Goal: Information Seeking & Learning: Check status

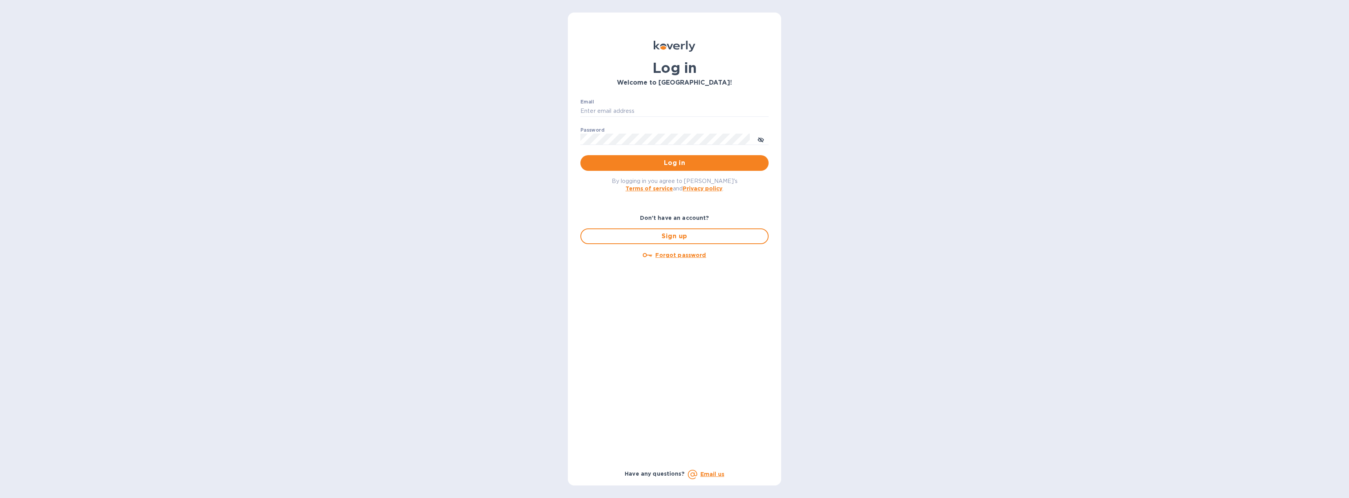
type input "[EMAIL_ADDRESS][DOMAIN_NAME]"
click at [670, 166] on span "Log in" at bounding box center [675, 162] width 176 height 9
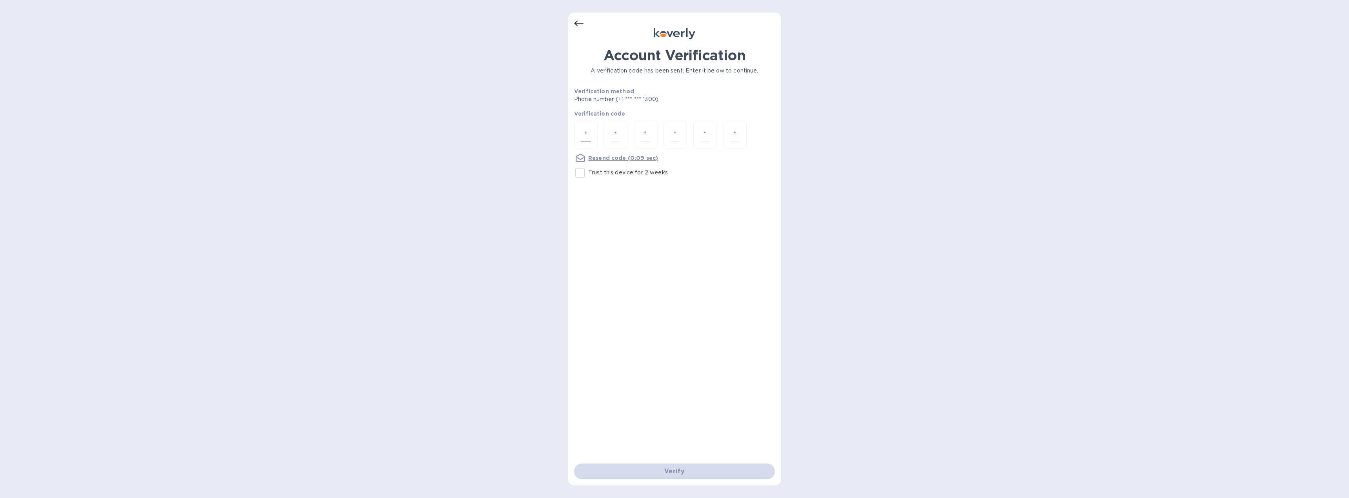
click at [591, 137] on div at bounding box center [586, 135] width 24 height 28
type input "1"
type input "5"
type input "4"
type input "6"
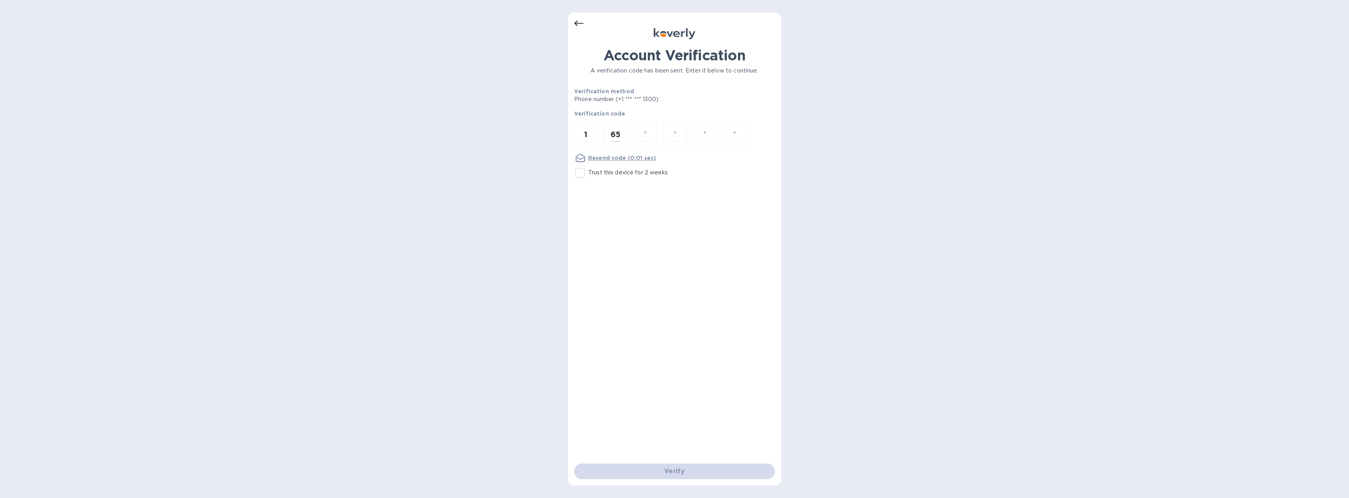
type input "5"
type input "6"
type input "4"
type input "6"
type input "2"
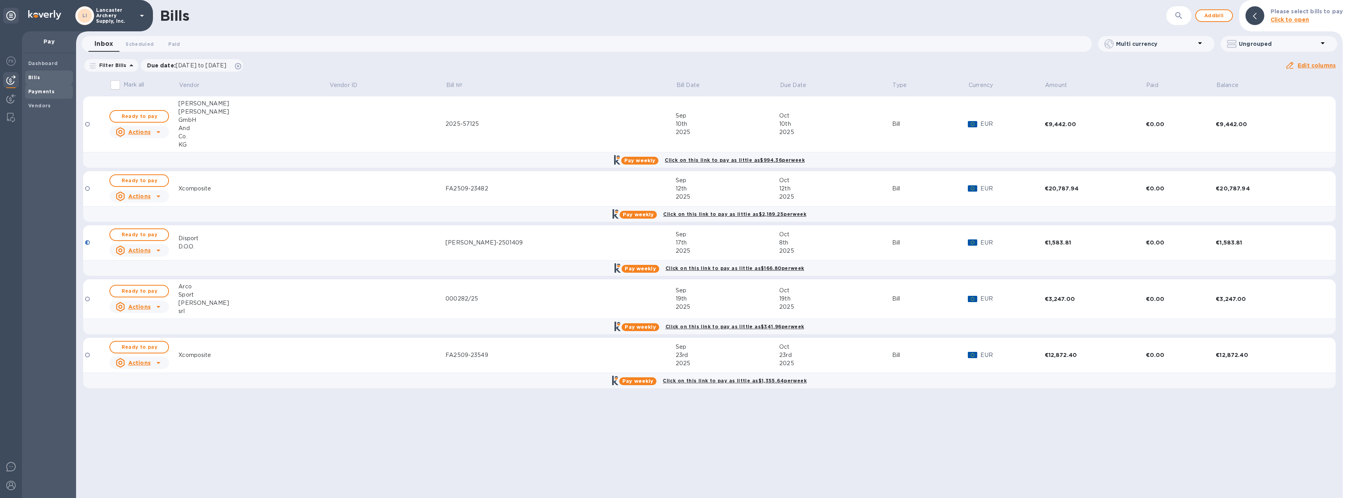
click at [40, 90] on b "Payments" at bounding box center [41, 92] width 26 height 6
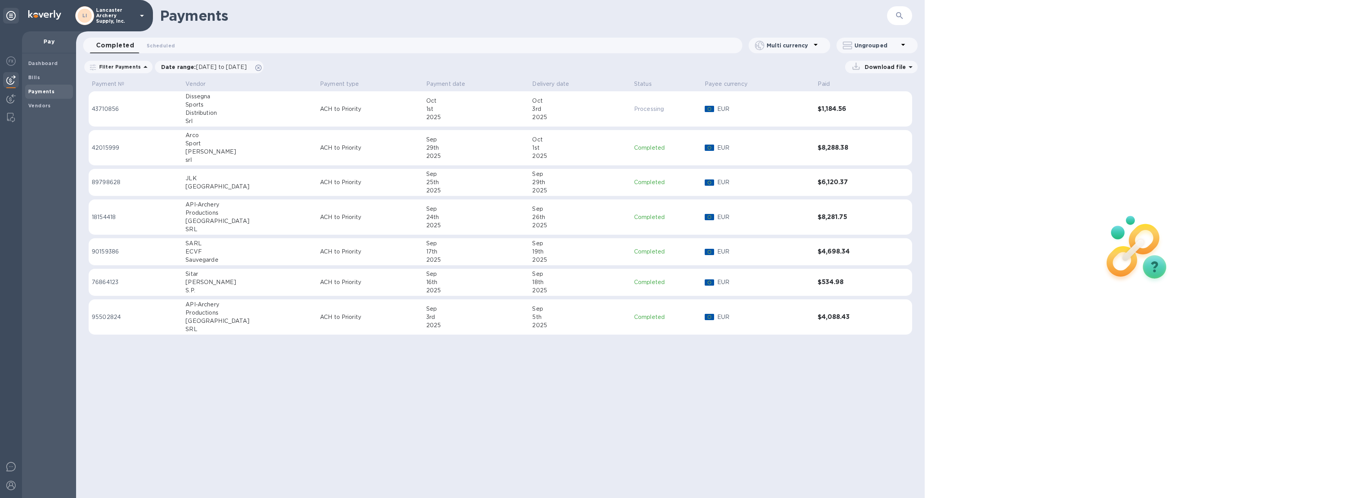
click at [440, 118] on div "2025" at bounding box center [476, 117] width 100 height 8
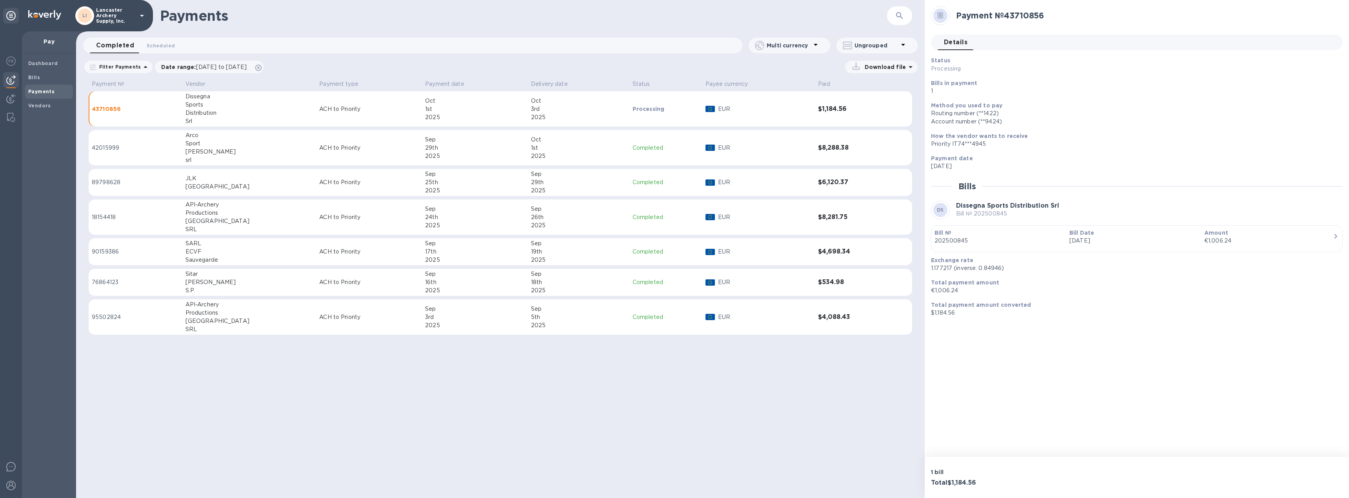
click at [1272, 241] on div "€1,006.24" at bounding box center [1268, 241] width 129 height 8
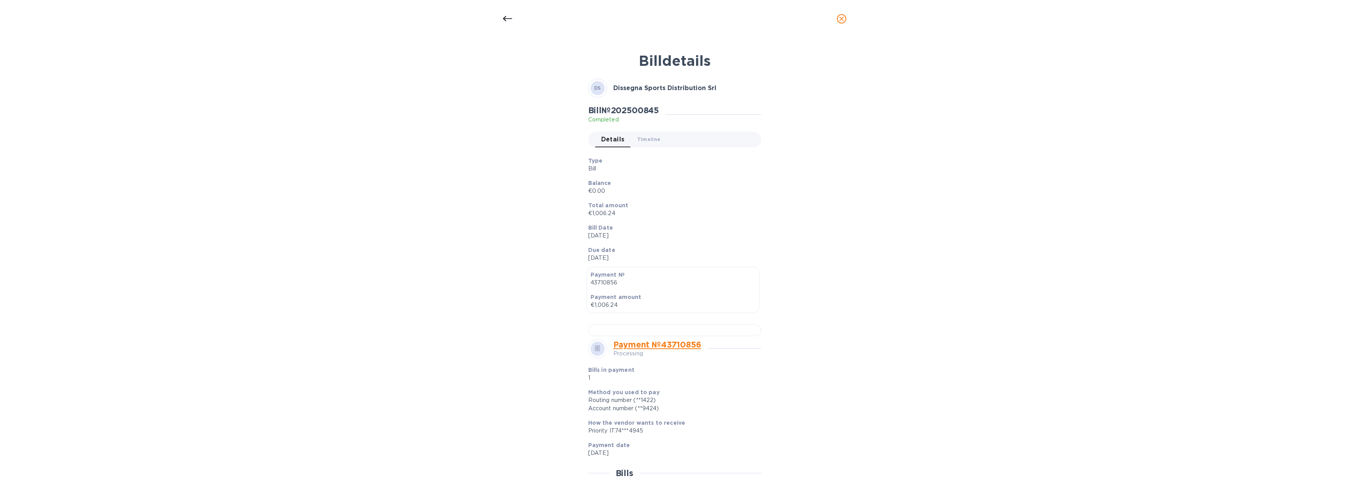
click at [839, 19] on icon "close" at bounding box center [841, 19] width 8 height 8
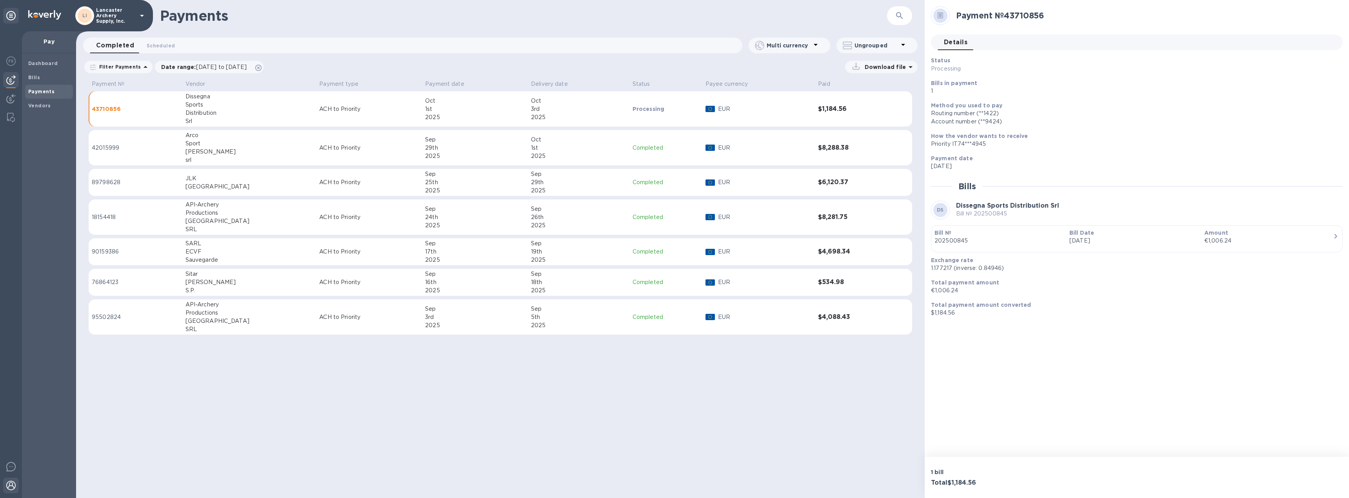
click at [16, 483] on div at bounding box center [11, 486] width 16 height 17
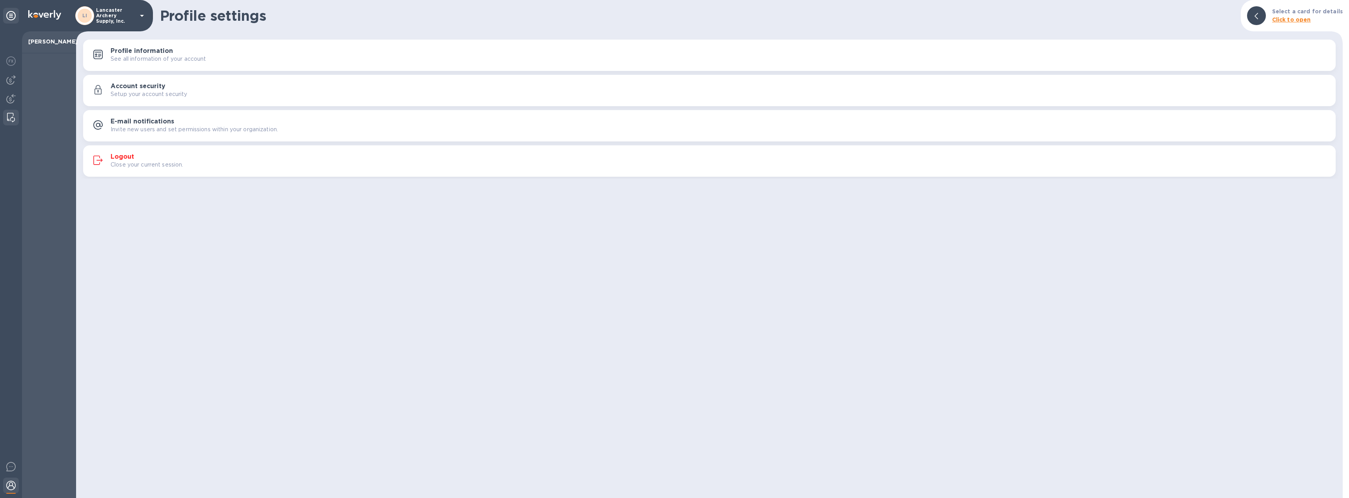
click at [8, 113] on img at bounding box center [11, 117] width 8 height 9
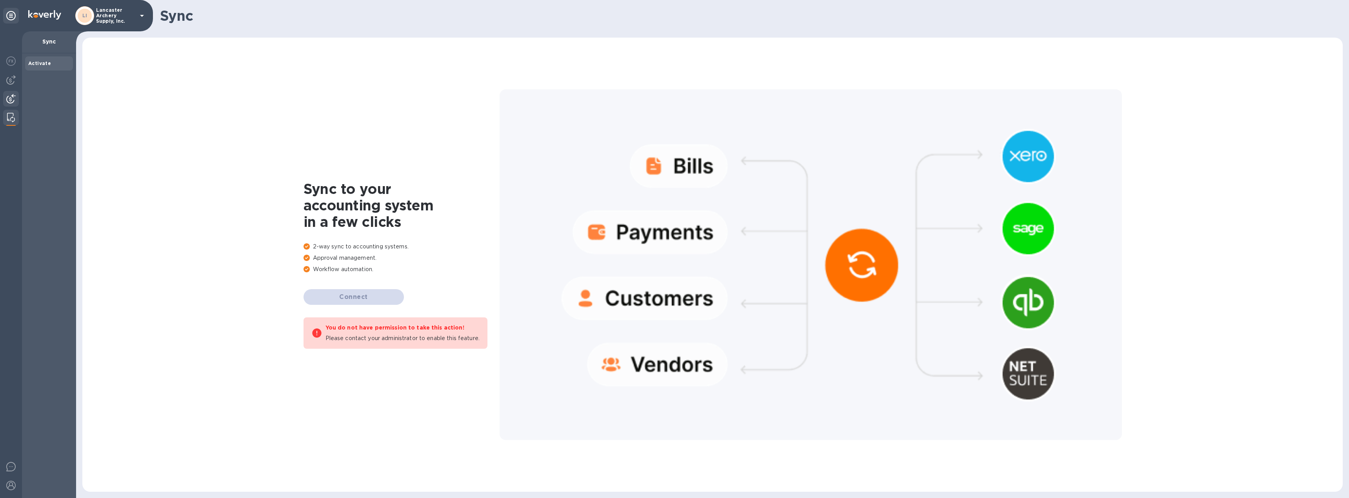
click at [11, 100] on img at bounding box center [10, 98] width 9 height 9
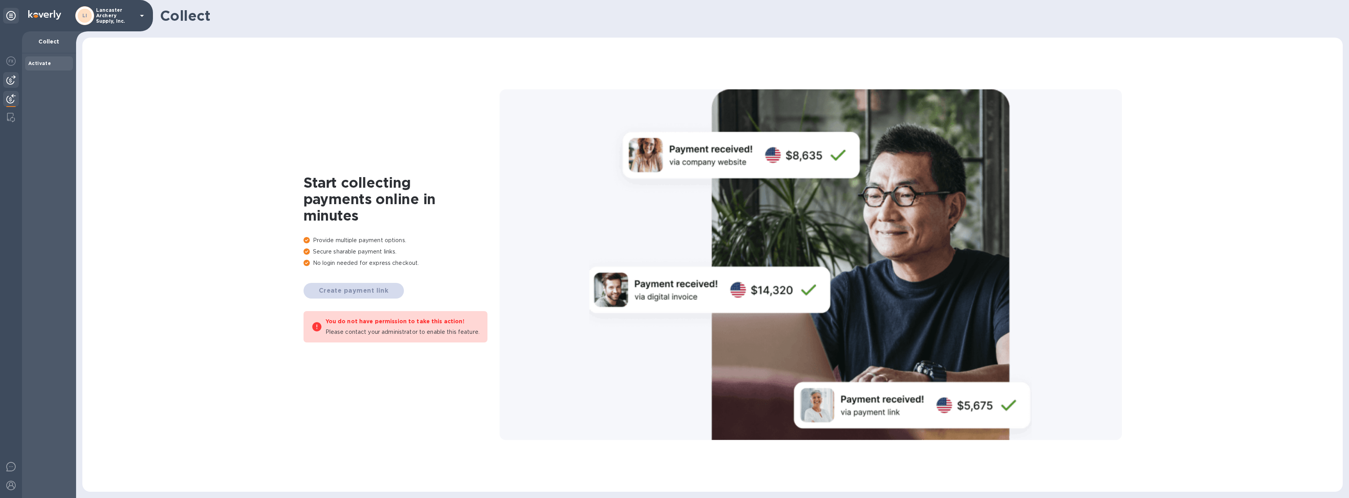
click at [15, 84] on img at bounding box center [10, 79] width 9 height 9
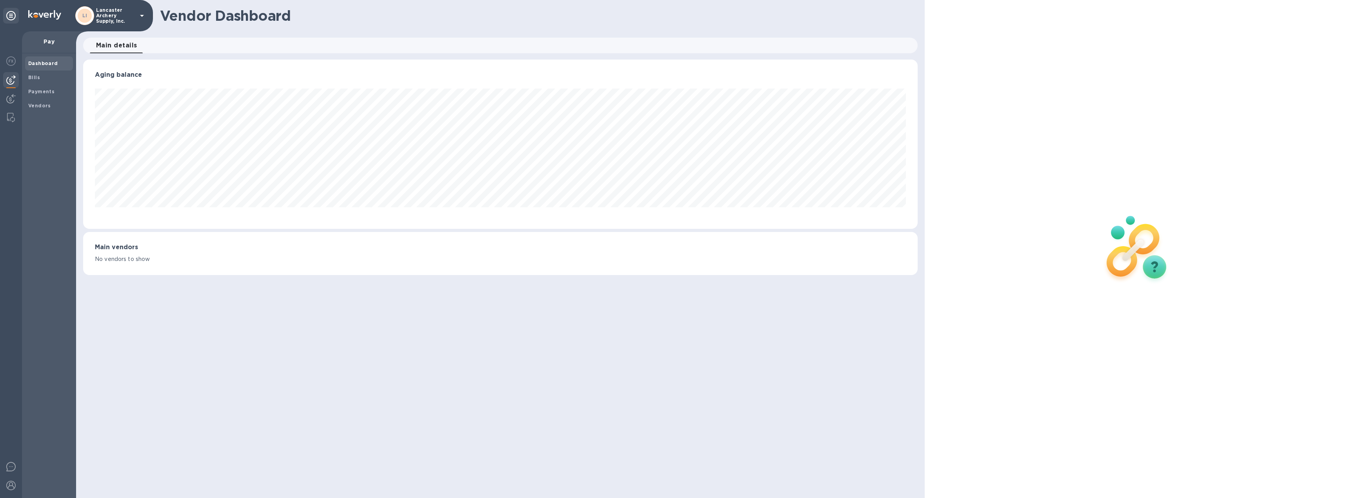
scroll to position [169, 834]
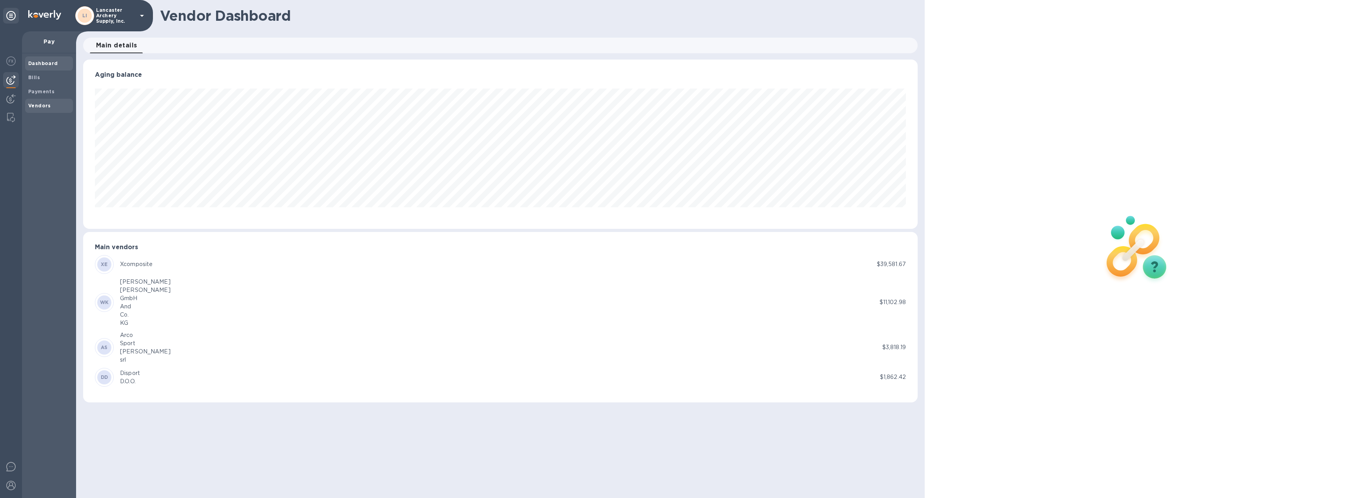
click at [32, 102] on span "Vendors" at bounding box center [39, 106] width 23 height 8
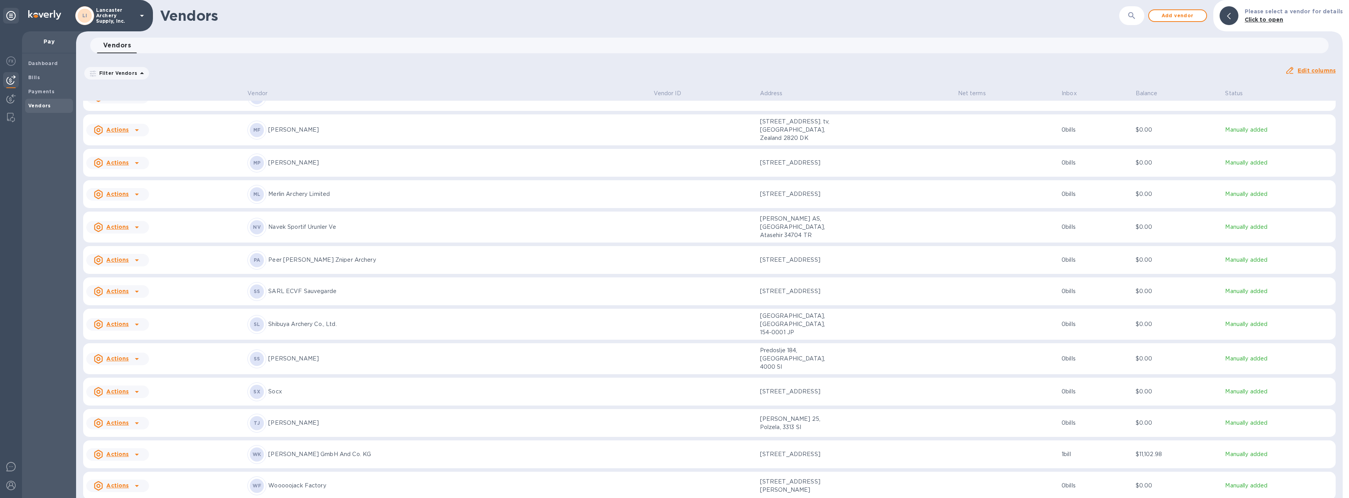
scroll to position [394, 0]
click at [446, 448] on div "[PERSON_NAME] GmbH And Co. KG" at bounding box center [447, 457] width 400 height 19
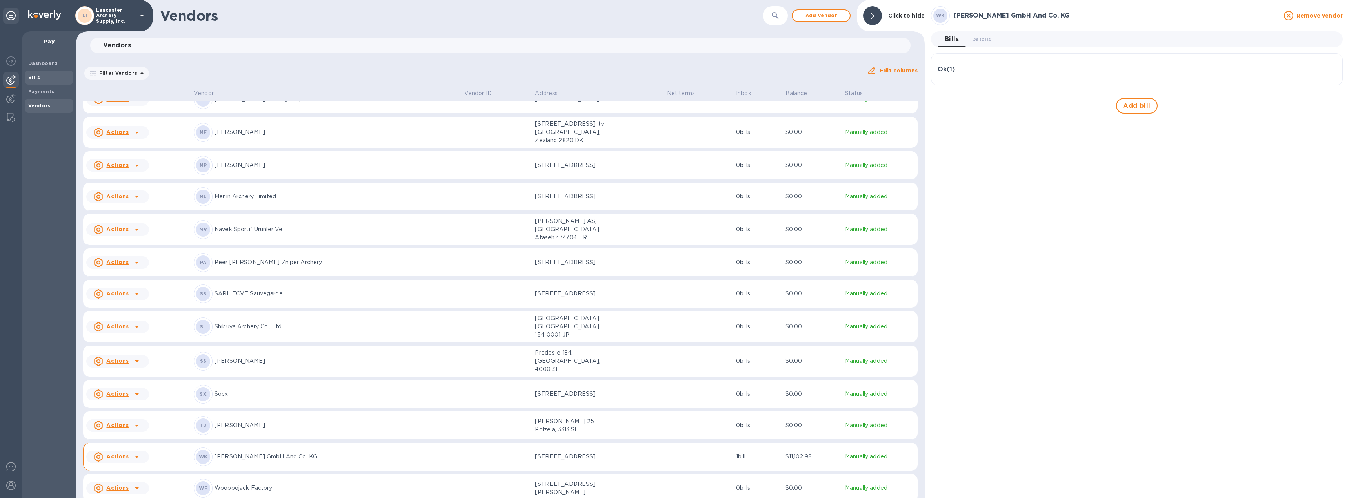
click at [26, 77] on div "Bills" at bounding box center [49, 78] width 48 height 14
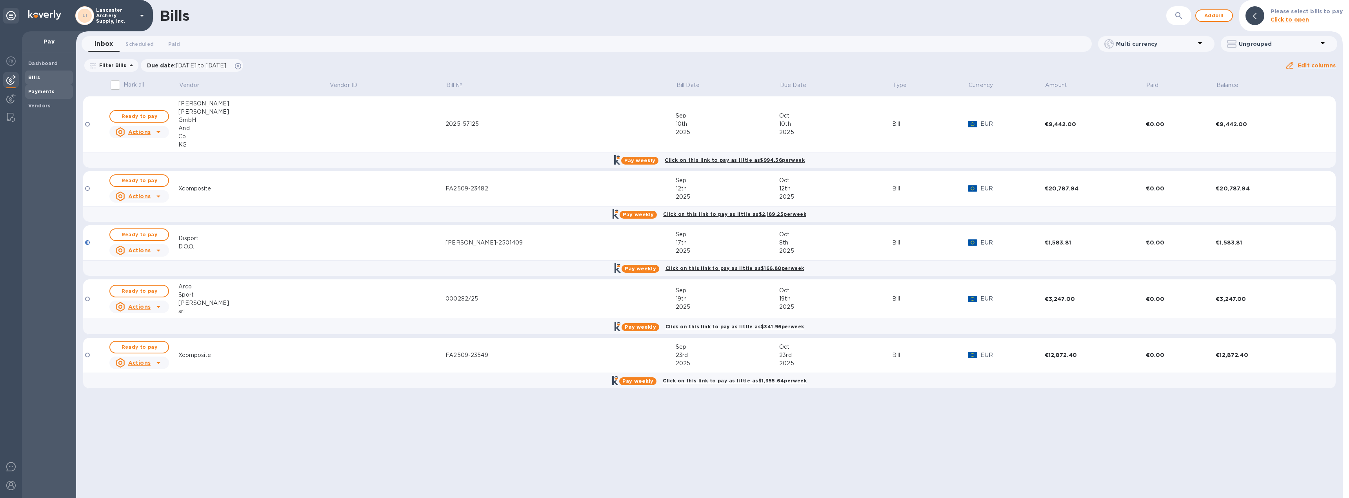
click at [40, 94] on b "Payments" at bounding box center [41, 92] width 26 height 6
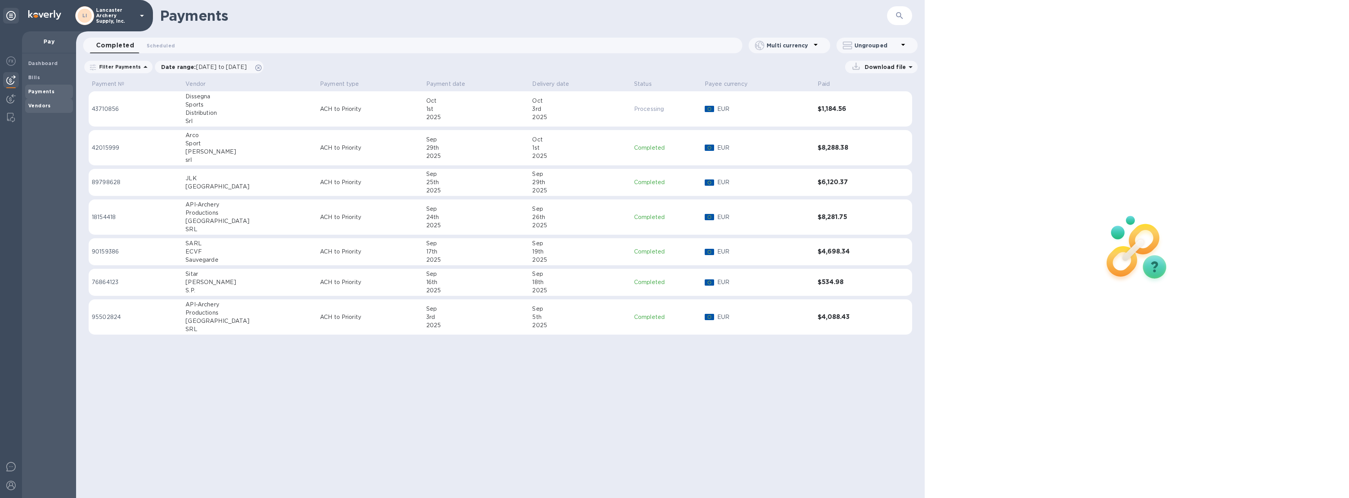
click at [36, 110] on div "Vendors" at bounding box center [49, 106] width 48 height 14
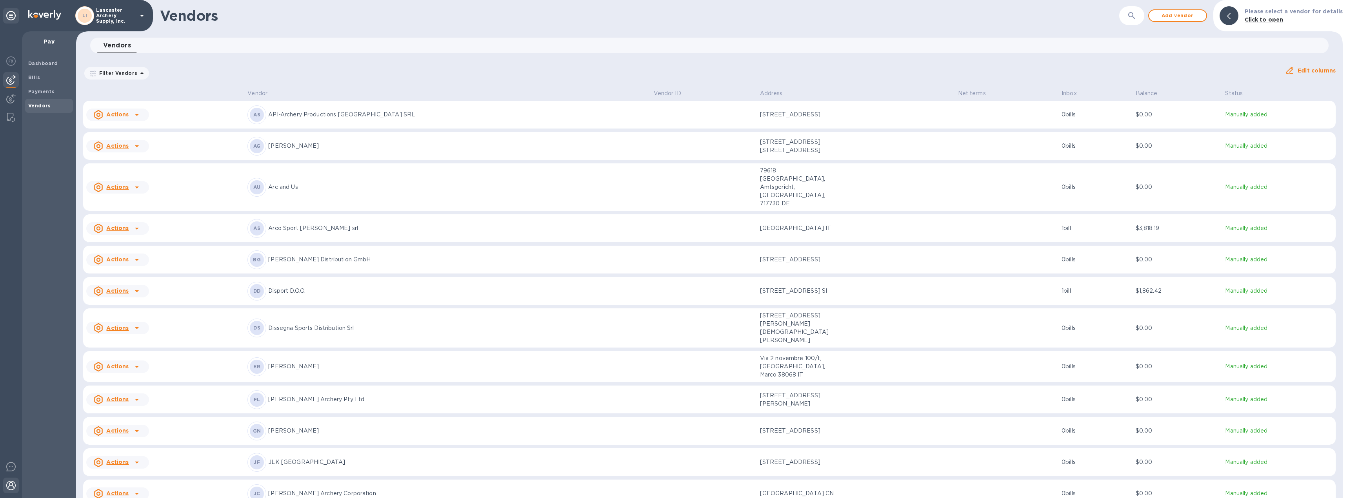
click at [9, 486] on img at bounding box center [10, 485] width 9 height 9
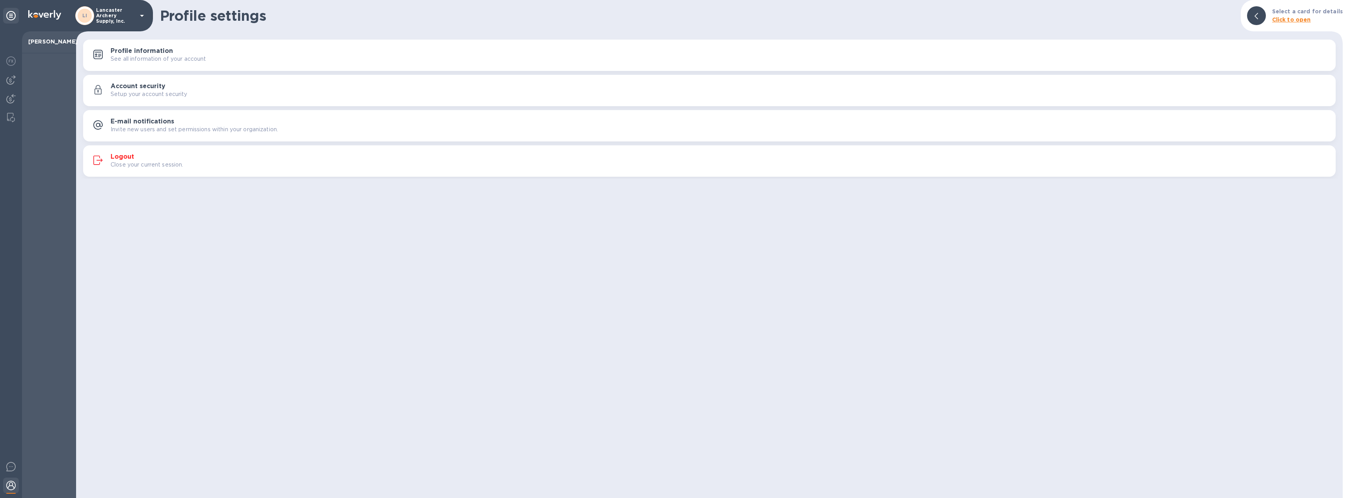
click at [119, 156] on h3 "Logout" at bounding box center [123, 156] width 24 height 7
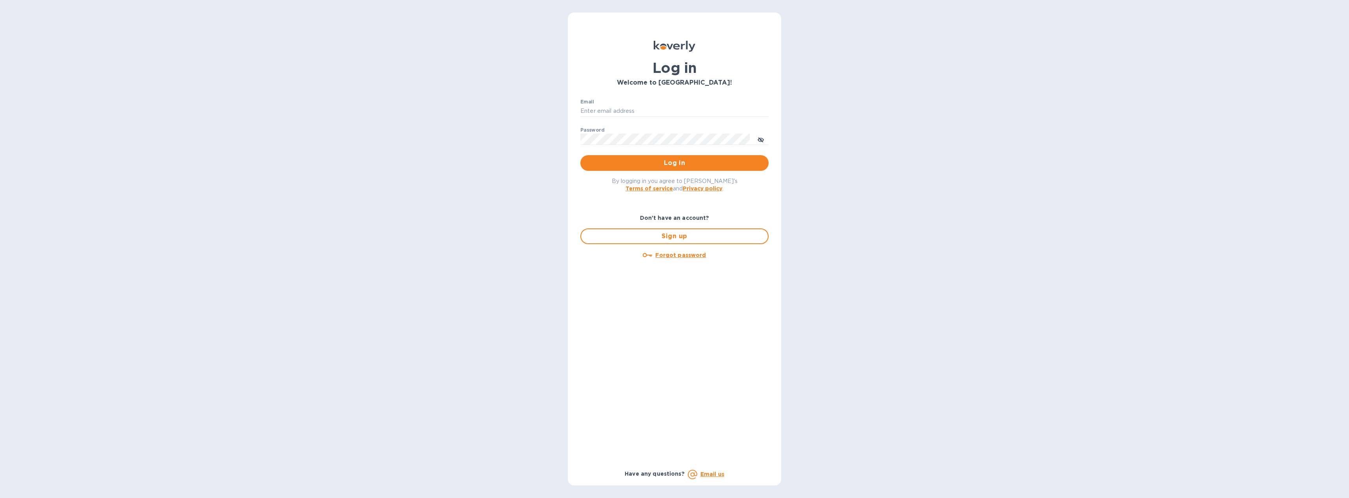
type input "[EMAIL_ADDRESS][DOMAIN_NAME]"
